Goal: Information Seeking & Learning: Understand process/instructions

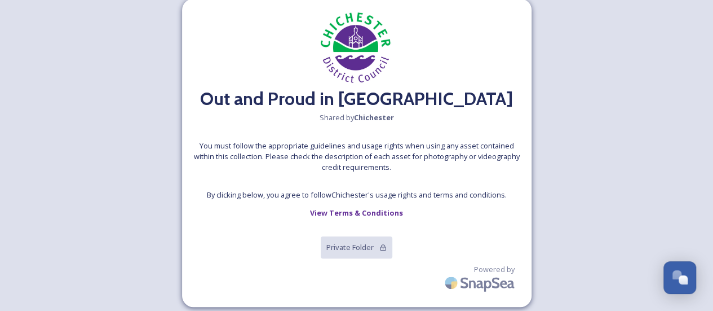
scroll to position [20, 0]
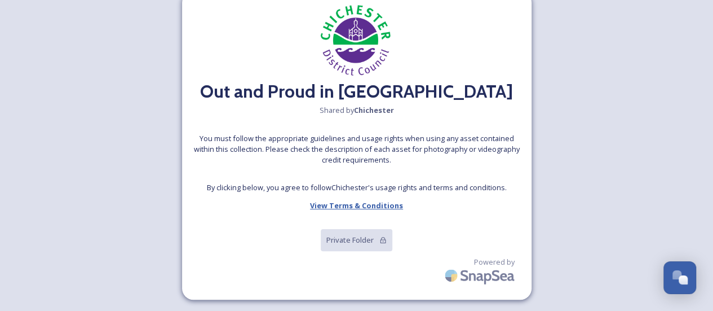
click at [361, 202] on strong "View Terms & Conditions" at bounding box center [356, 205] width 93 height 10
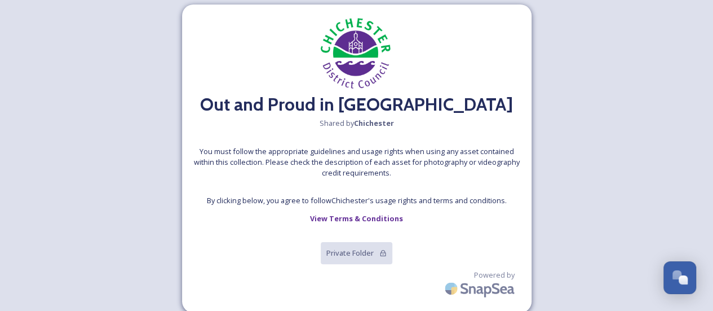
scroll to position [0, 0]
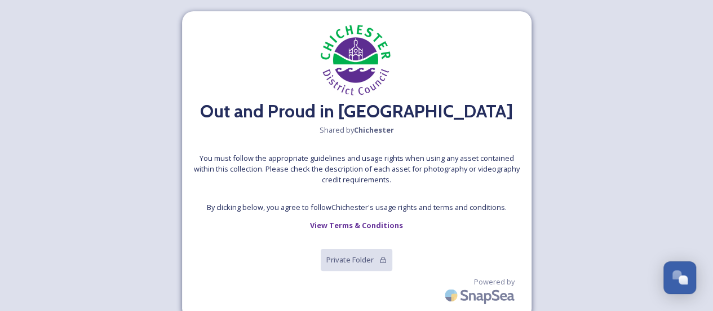
click at [406, 233] on div "Out and Proud in Chichester Shared by Chichester You must follow the appropriat…" at bounding box center [357, 165] width 350 height 308
click at [421, 236] on div "Out and Proud in Chichester Shared by Chichester You must follow the appropriat…" at bounding box center [357, 165] width 350 height 308
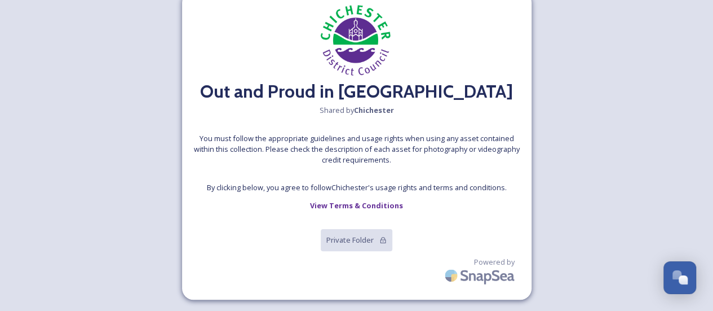
click at [600, 182] on div "Out and Proud in Chichester Shared by Chichester You must follow the appropriat…" at bounding box center [356, 145] width 713 height 330
click at [329, 98] on h2 "Out and Proud in Chichester" at bounding box center [356, 91] width 313 height 27
click at [355, 208] on strong "View Terms & Conditions" at bounding box center [356, 205] width 93 height 10
click at [165, 74] on div "Out and Proud in [GEOGRAPHIC_DATA] Shared by [PERSON_NAME] You must follow the …" at bounding box center [356, 145] width 713 height 330
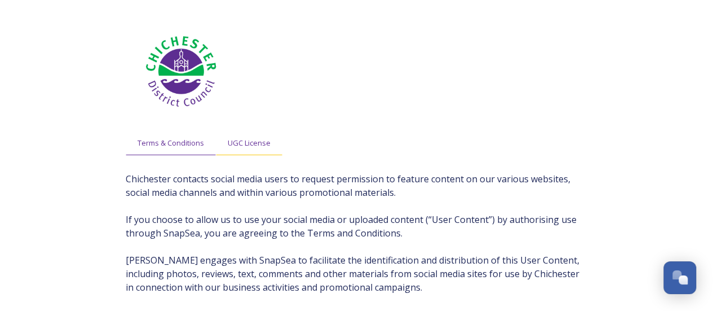
click at [258, 139] on span "UGC License" at bounding box center [249, 143] width 43 height 11
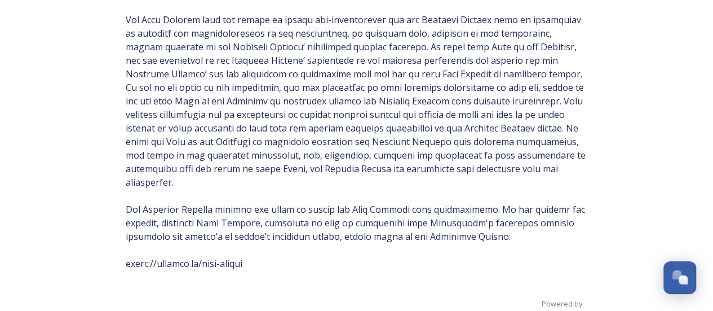
scroll to position [527, 0]
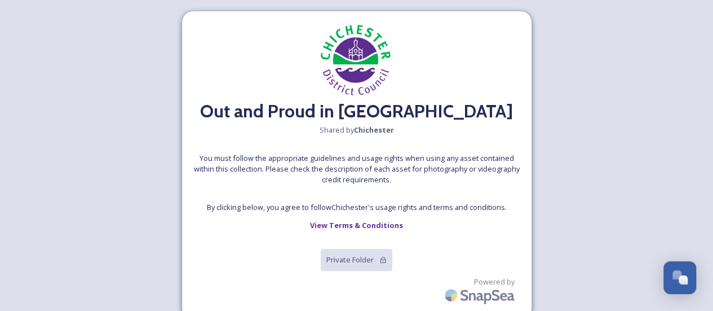
scroll to position [20, 0]
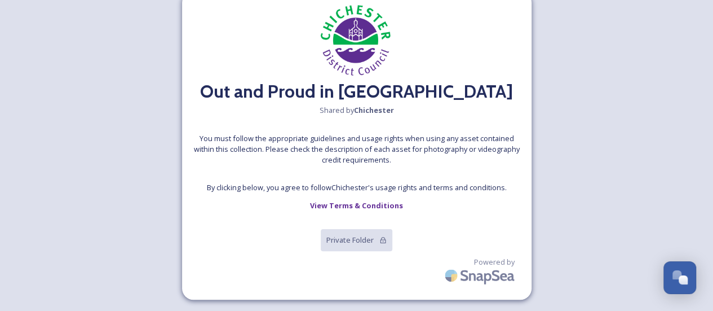
click at [362, 157] on span "You must follow the appropriate guidelines and usage rights when using any asse…" at bounding box center [356, 149] width 327 height 33
click at [360, 156] on span "You must follow the appropriate guidelines and usage rights when using any asse…" at bounding box center [356, 149] width 327 height 33
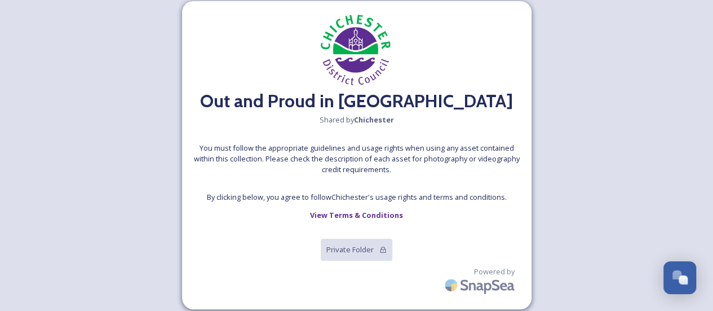
scroll to position [20, 0]
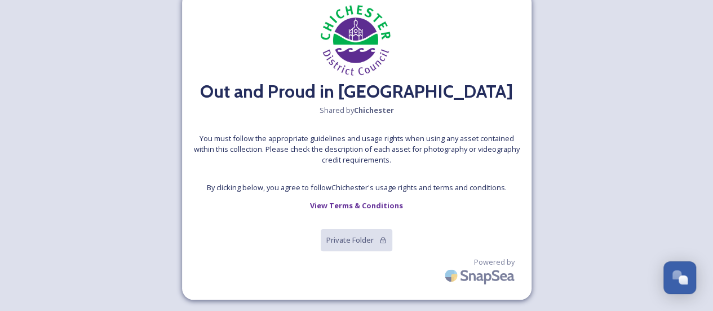
click at [281, 213] on div "Out and Proud in Chichester Shared by Chichester You must follow the appropriat…" at bounding box center [357, 146] width 350 height 308
click at [342, 202] on strong "View Terms & Conditions" at bounding box center [356, 205] width 93 height 10
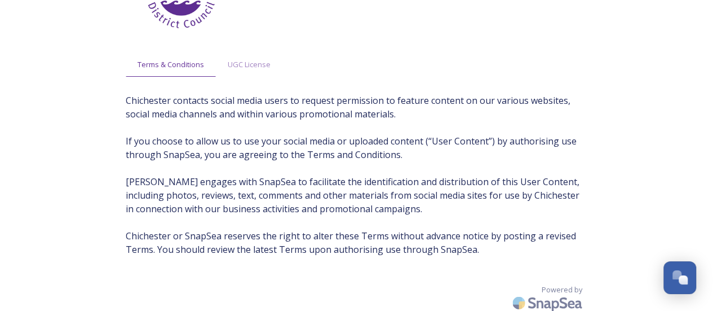
scroll to position [94, 0]
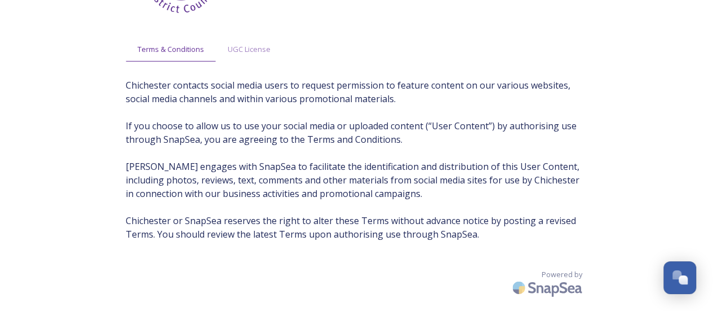
drag, startPoint x: 336, startPoint y: 174, endPoint x: 536, endPoint y: 233, distance: 208.2
click at [338, 173] on span "Chichester contacts social media users to request permission to feature content…" at bounding box center [357, 159] width 462 height 162
drag, startPoint x: 546, startPoint y: 253, endPoint x: 545, endPoint y: 263, distance: 10.2
click at [545, 258] on div "Terms & Conditions UGC License Chichester contacts social media users to reques…" at bounding box center [356, 120] width 485 height 383
click at [545, 263] on div "Terms & Conditions UGC License Chichester contacts social media users to reques…" at bounding box center [356, 120] width 485 height 383
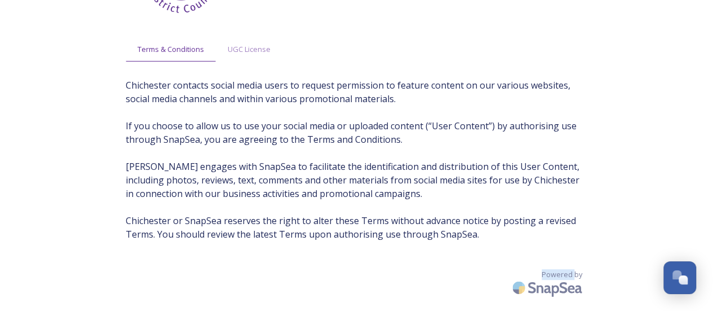
click at [545, 263] on div "Terms & Conditions UGC License Chichester contacts social media users to reques…" at bounding box center [356, 120] width 485 height 383
drag, startPoint x: 413, startPoint y: 193, endPoint x: 289, endPoint y: 56, distance: 185.6
click at [407, 188] on span "Chichester contacts social media users to request permission to feature content…" at bounding box center [357, 159] width 462 height 162
click at [270, 48] on div "UGC License" at bounding box center [249, 49] width 67 height 23
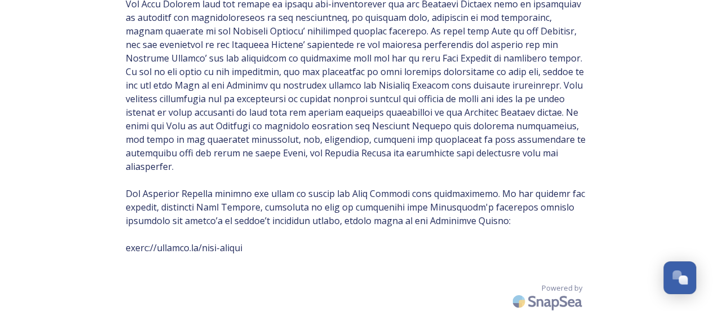
scroll to position [0, 0]
